Goal: Transaction & Acquisition: Purchase product/service

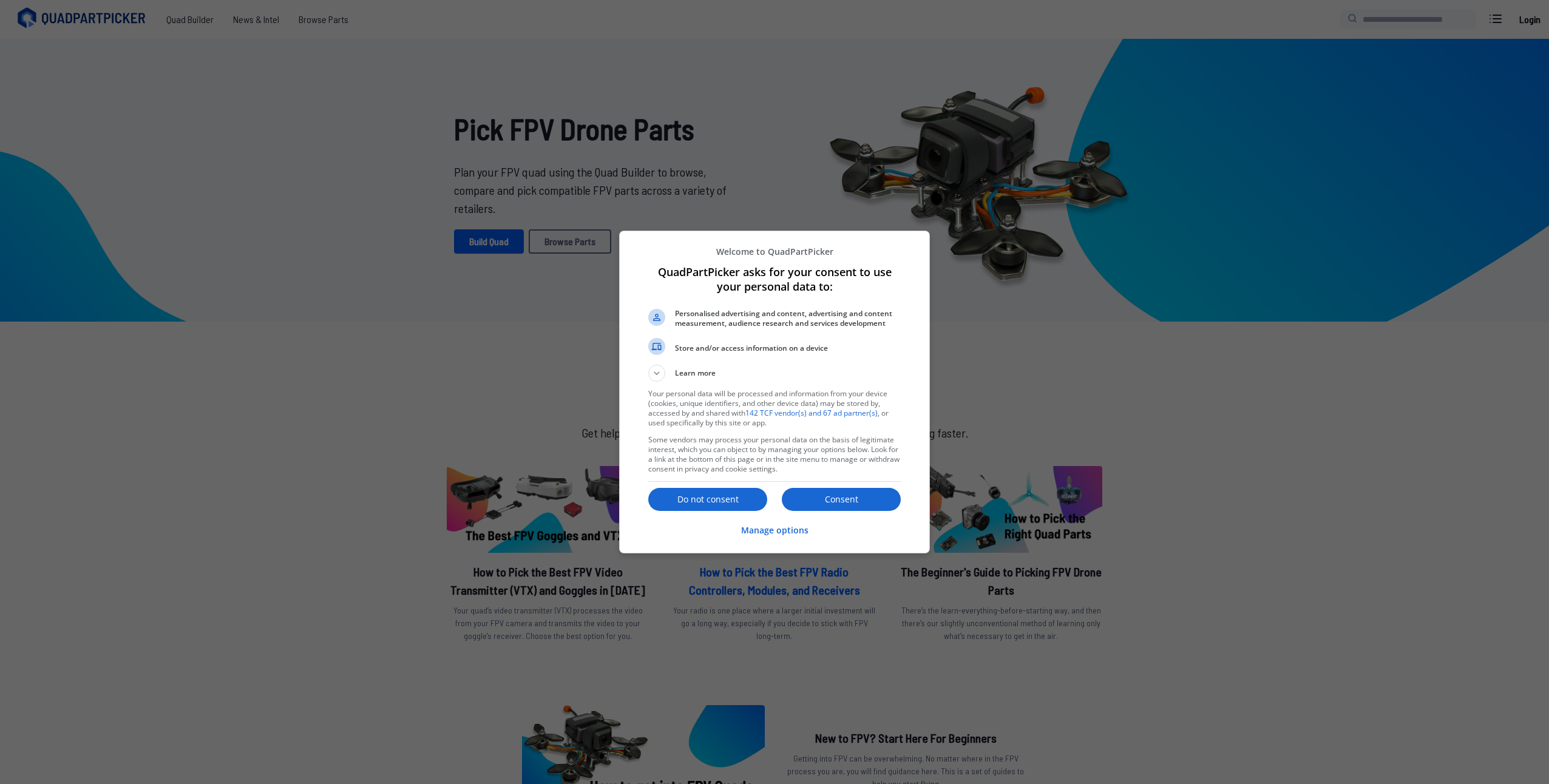
click at [853, 495] on p "Consent" at bounding box center [841, 499] width 119 height 12
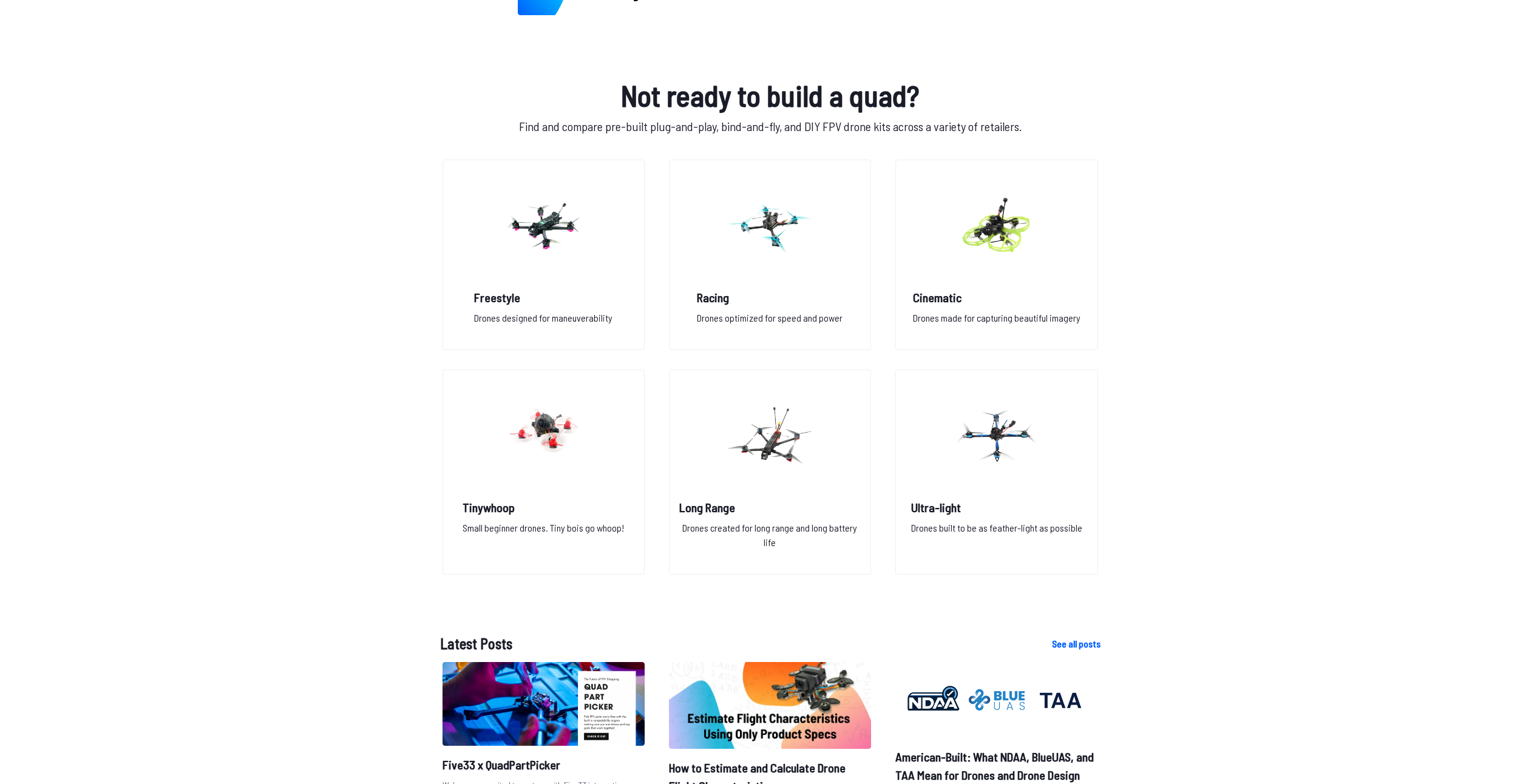
scroll to position [789, 0]
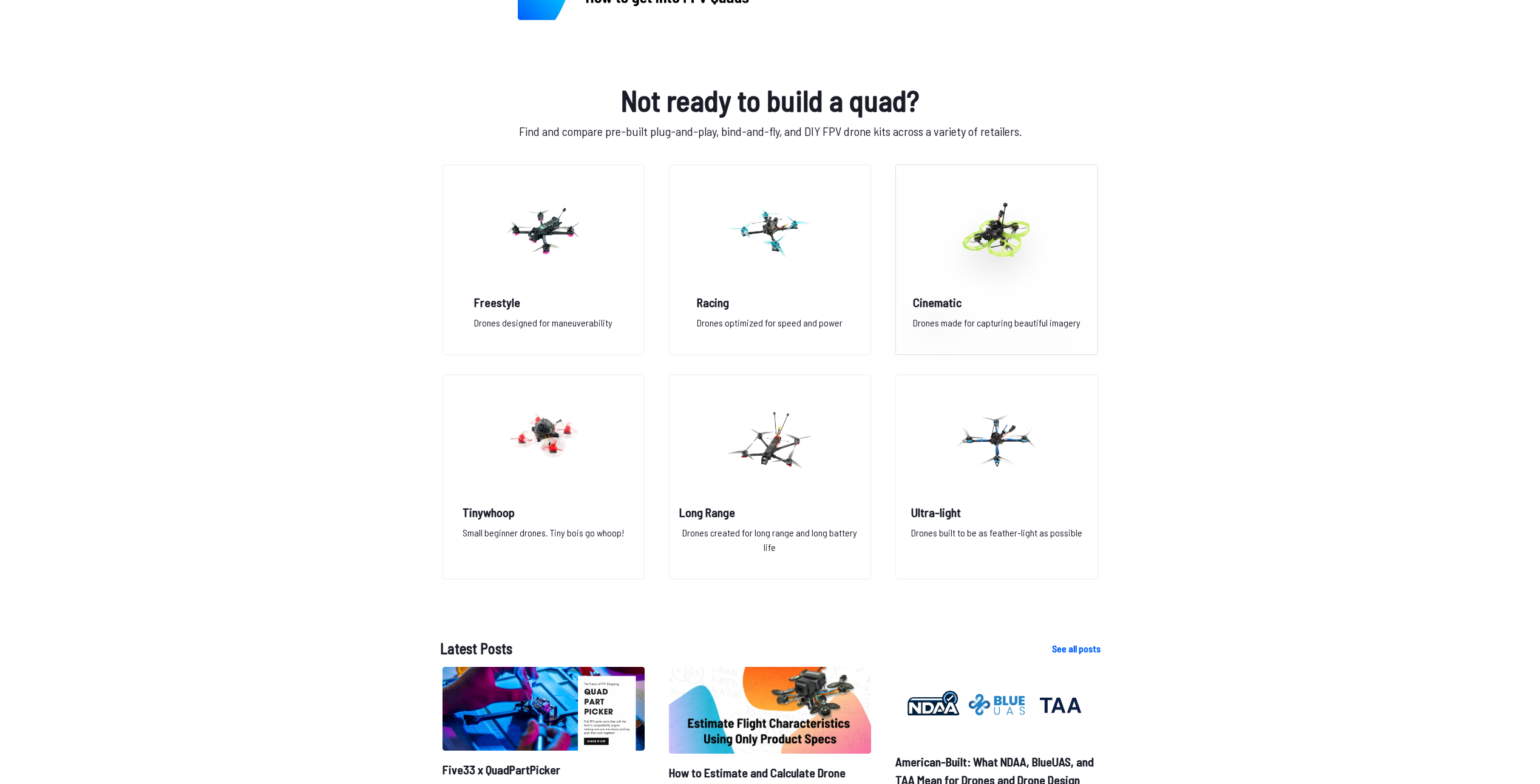
click at [977, 325] on p "Drones made for capturing beautiful imagery" at bounding box center [997, 327] width 168 height 24
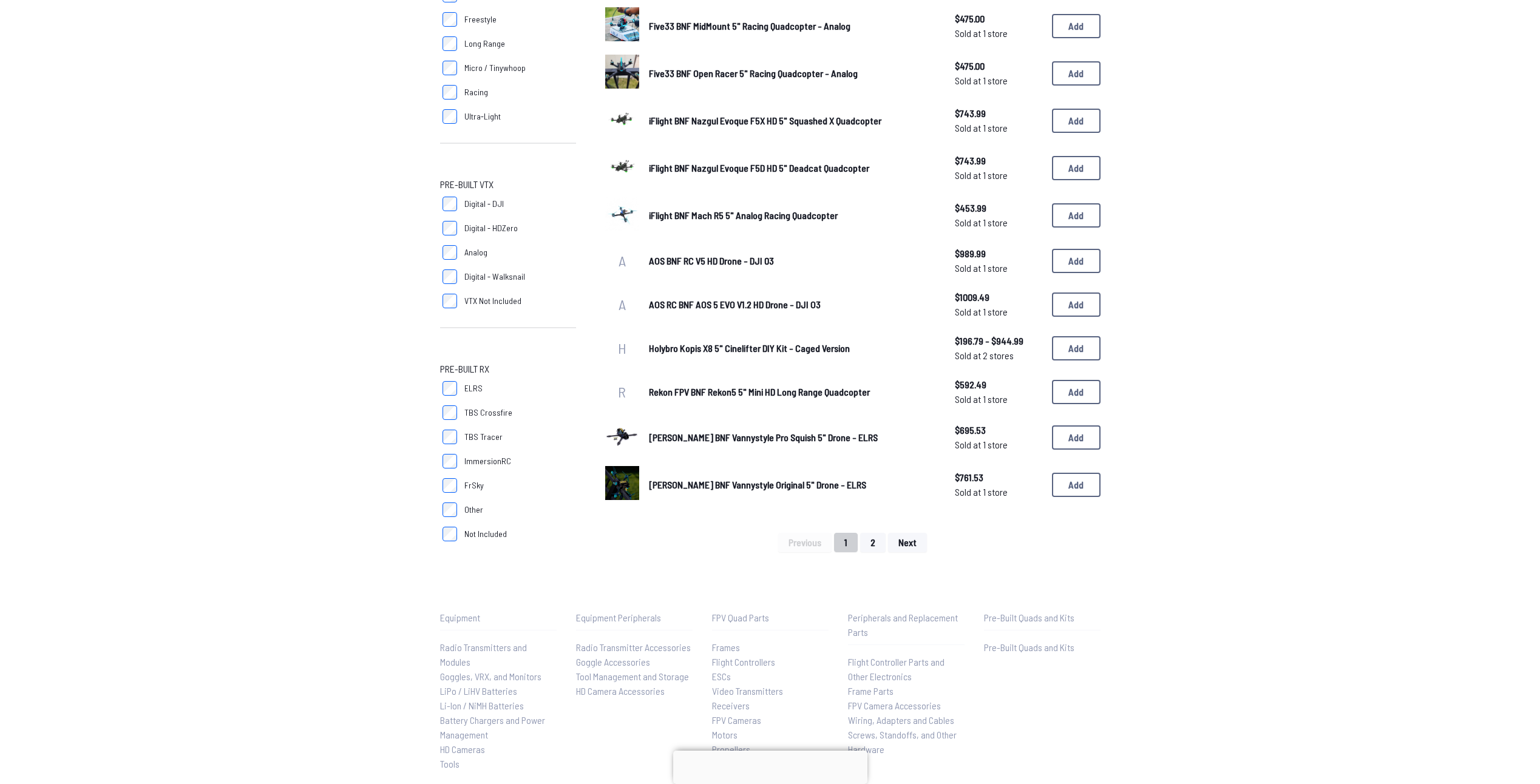
scroll to position [667, 0]
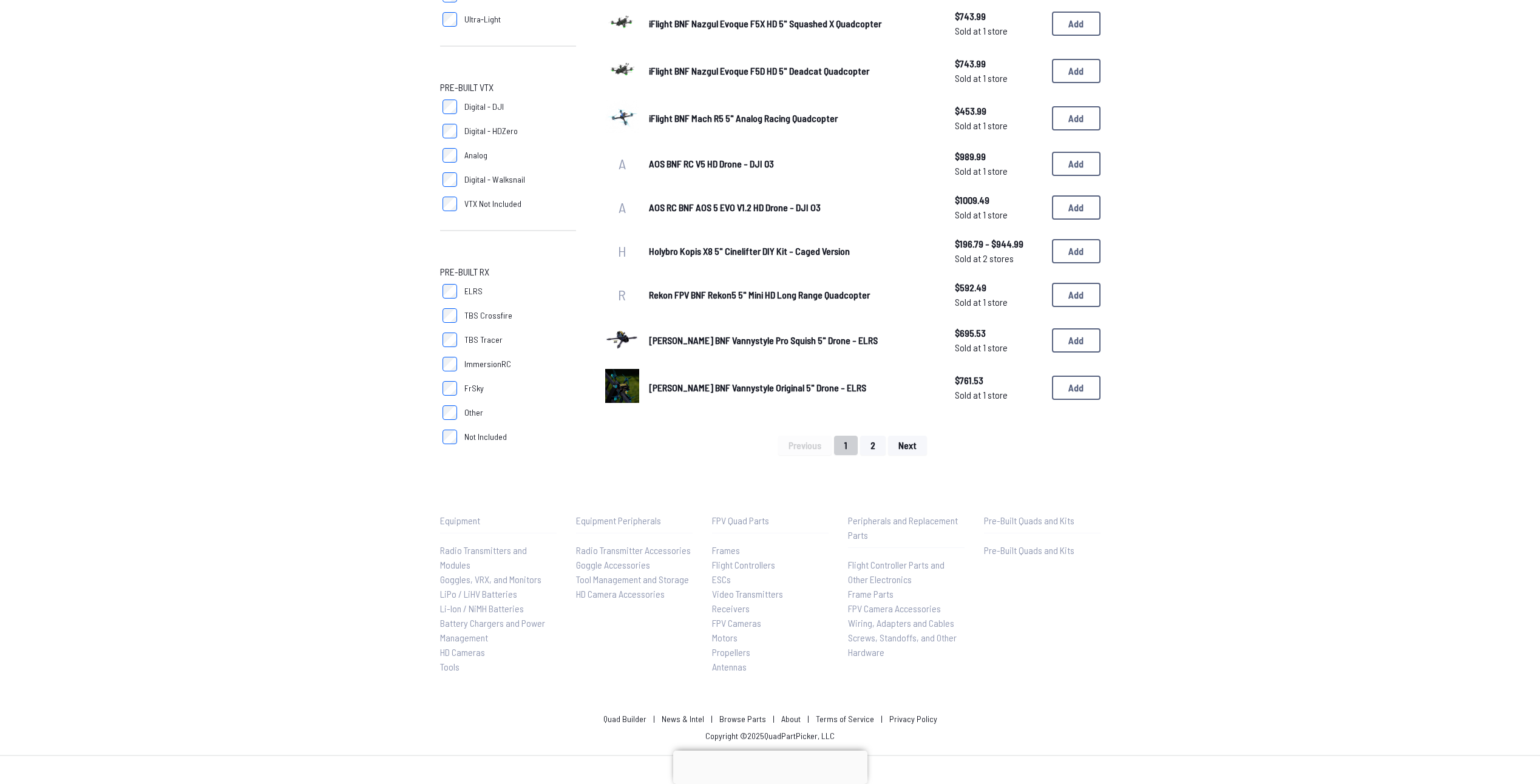
click at [477, 106] on span "Digital - DJI" at bounding box center [484, 106] width 39 height 12
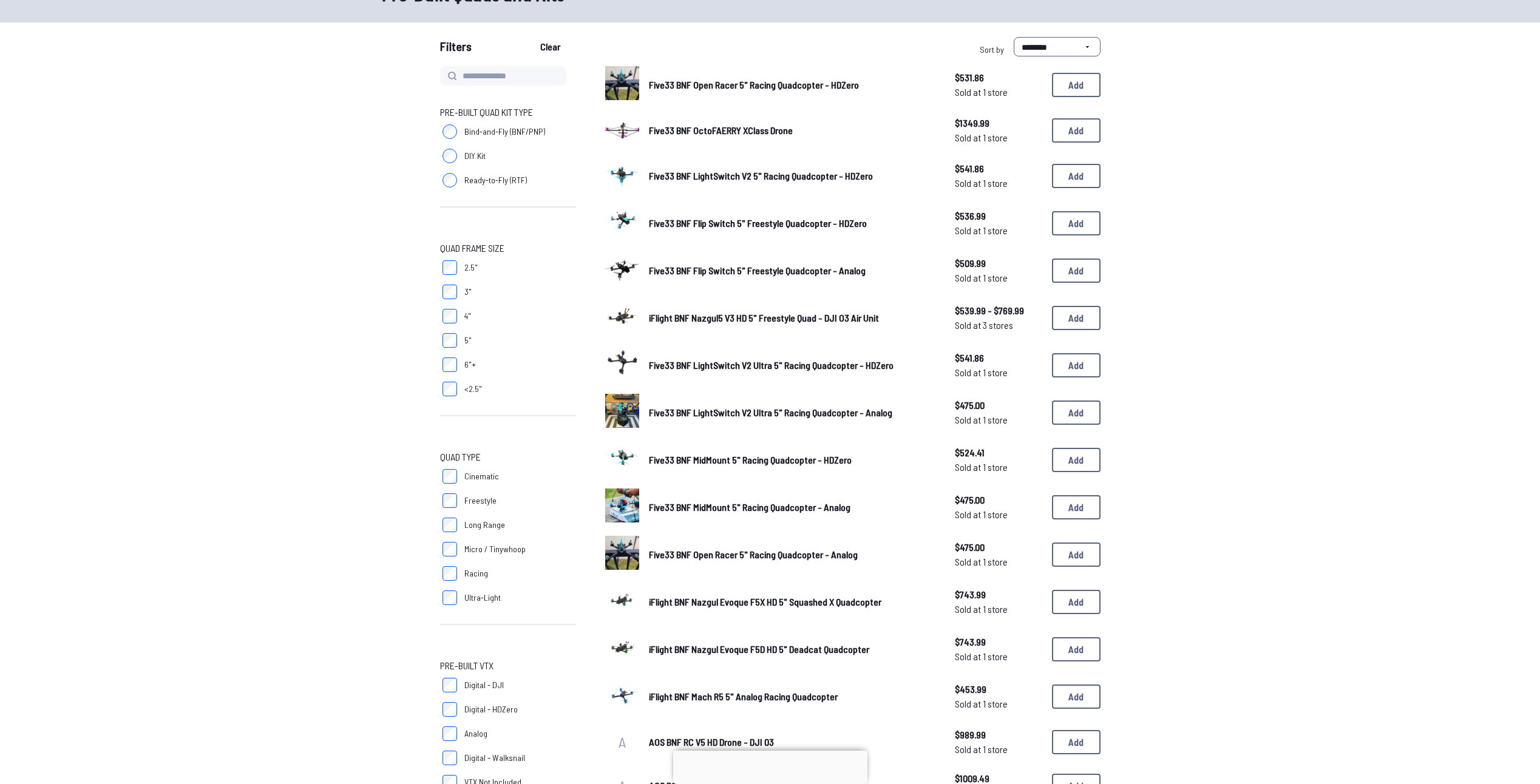
scroll to position [0, 0]
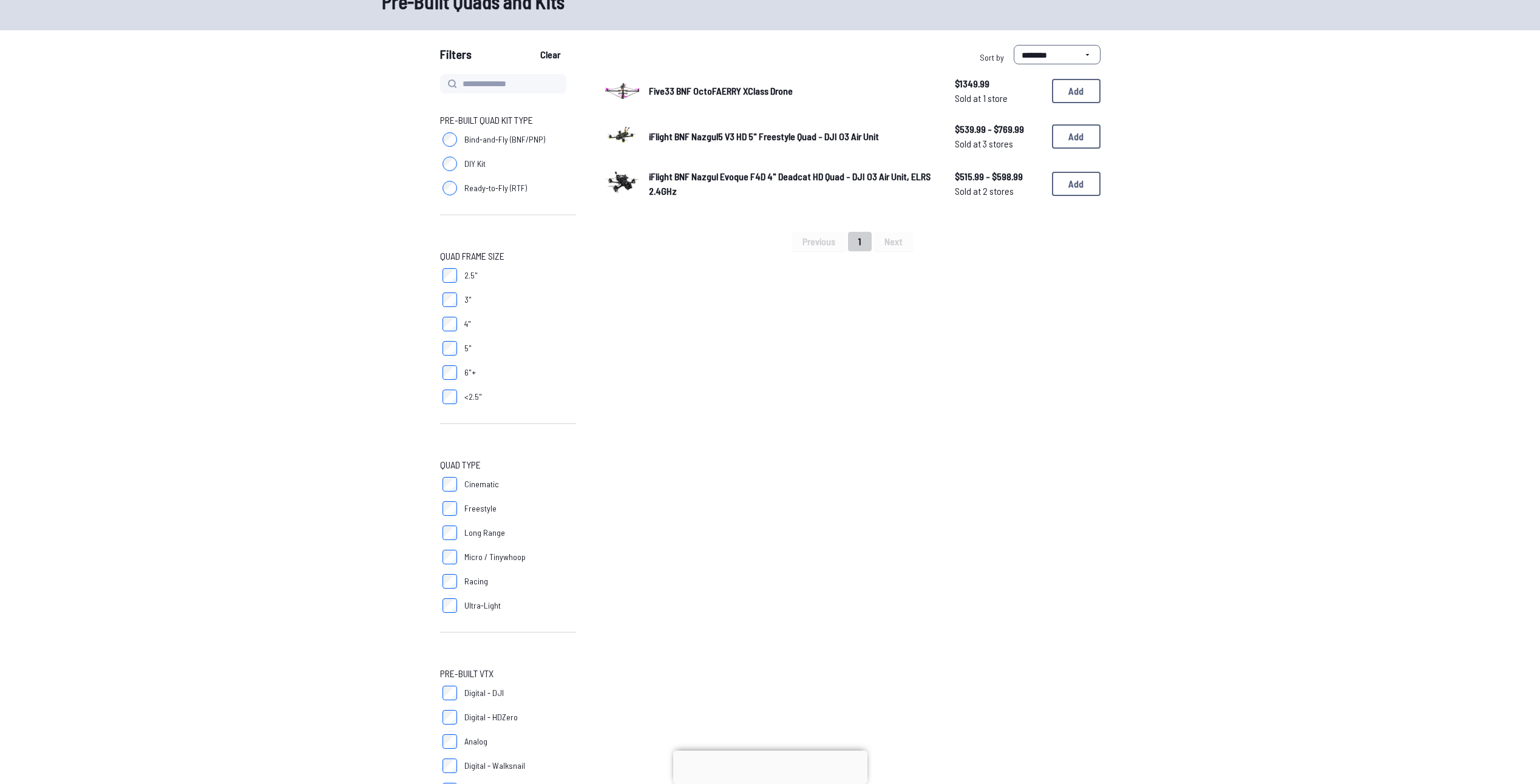
scroll to position [61, 0]
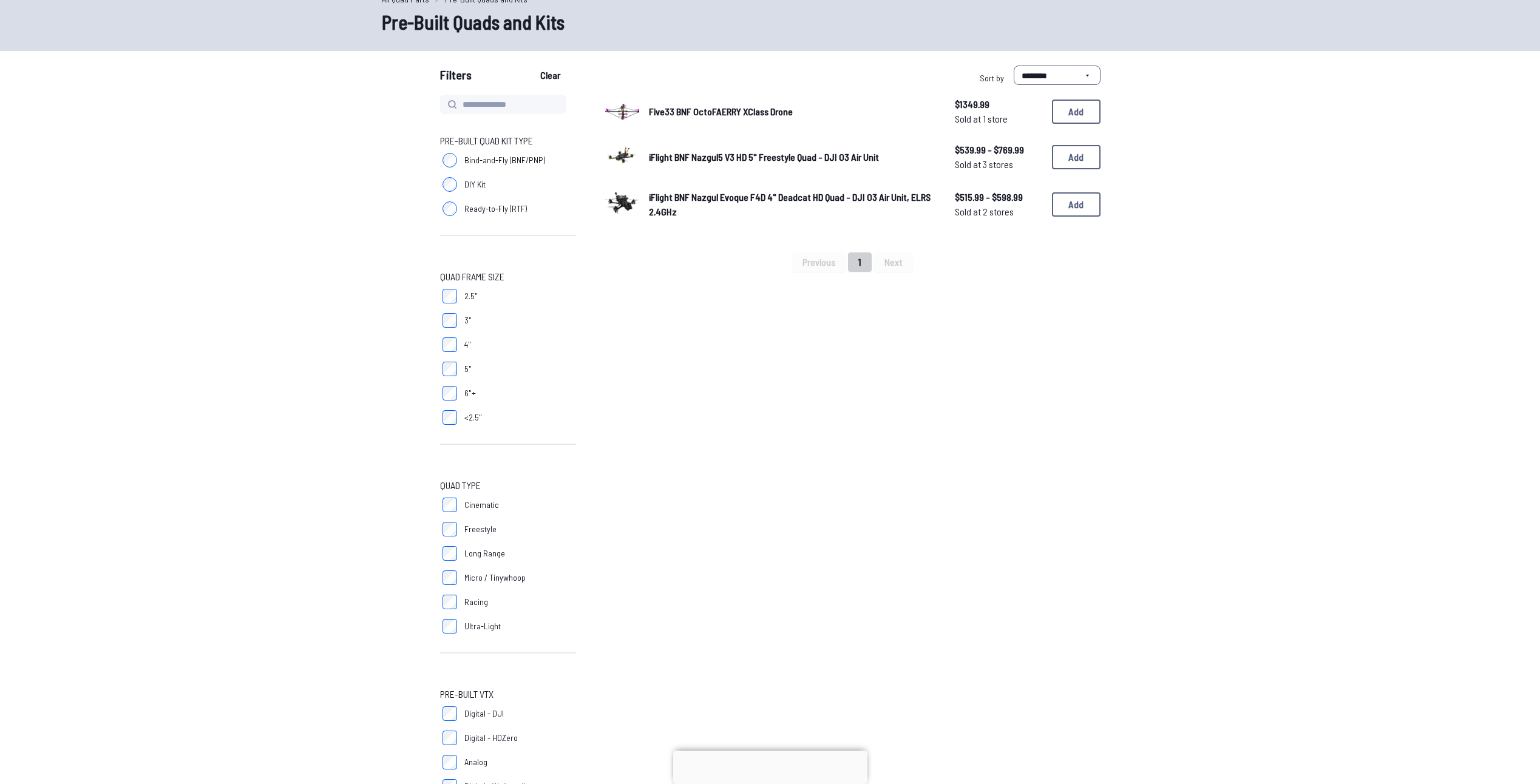
click at [770, 156] on span "iFlight BNF Nazgul5 V3 HD 5" Freestyle Quad - DJI O3 Air Unit" at bounding box center [764, 157] width 230 height 11
